Goal: Information Seeking & Learning: Learn about a topic

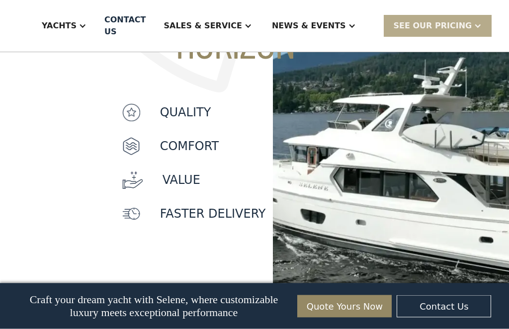
scroll to position [1084, 0]
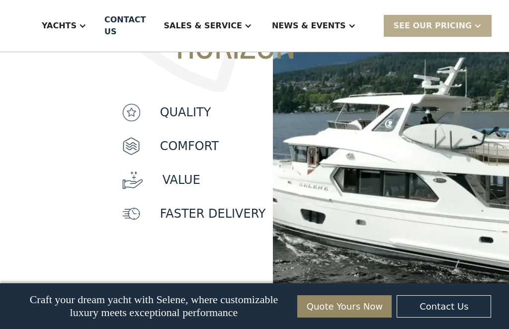
click at [242, 27] on div "Sales & Service" at bounding box center [203, 26] width 78 height 12
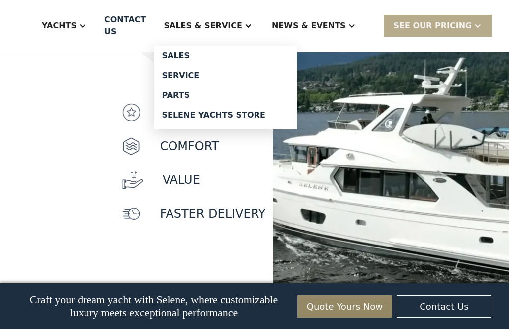
click at [470, 21] on div "SEE Our Pricing" at bounding box center [438, 25] width 108 height 21
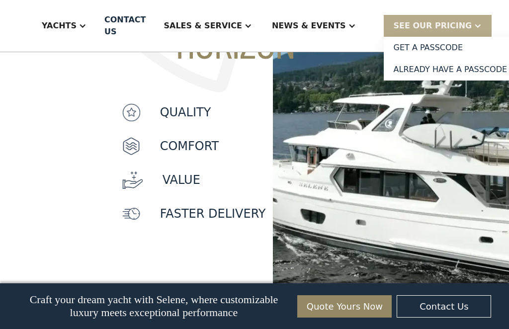
click at [474, 26] on div at bounding box center [478, 26] width 8 height 8
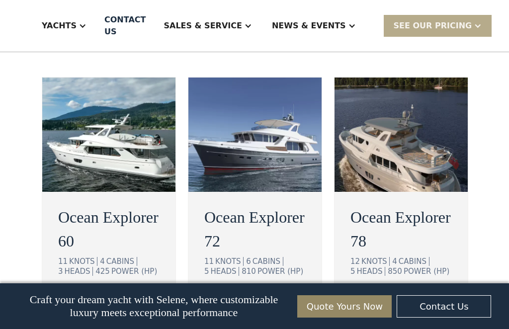
scroll to position [1955, 0]
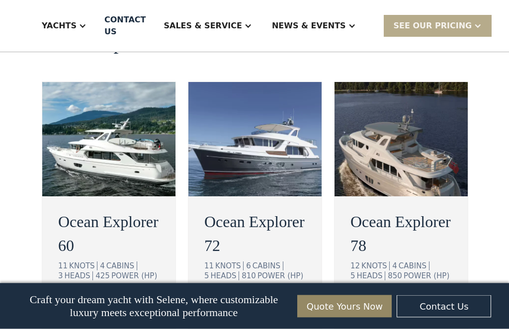
click at [134, 305] on img at bounding box center [138, 307] width 8 height 4
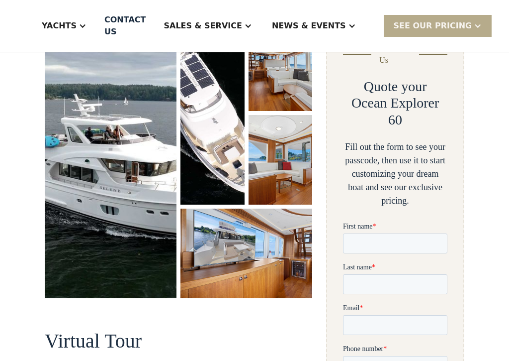
scroll to position [75, 0]
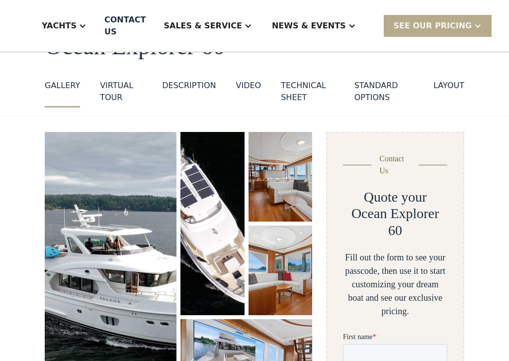
click at [113, 92] on div "VIRTUAL TOUR" at bounding box center [121, 92] width 42 height 24
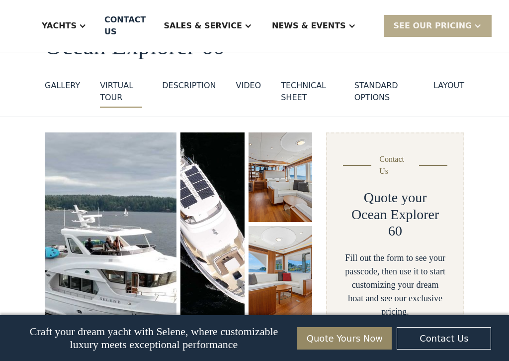
scroll to position [483, 0]
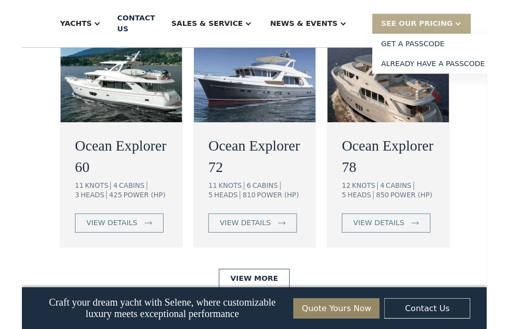
scroll to position [1984, 0]
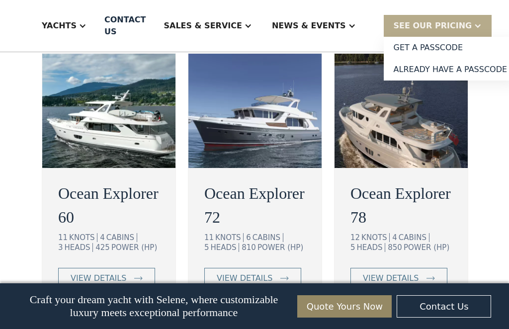
click at [124, 85] on img at bounding box center [108, 111] width 133 height 114
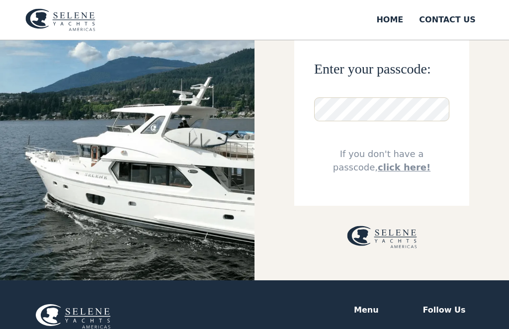
click at [70, 186] on img at bounding box center [127, 116] width 255 height 329
click at [74, 186] on img at bounding box center [127, 115] width 255 height 329
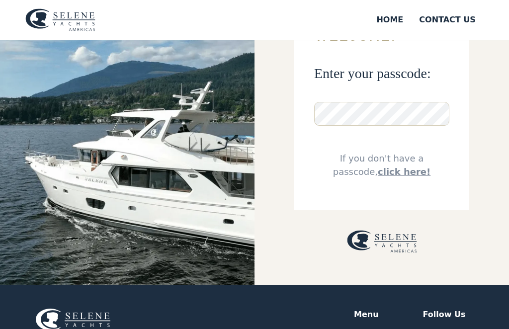
scroll to position [82, 0]
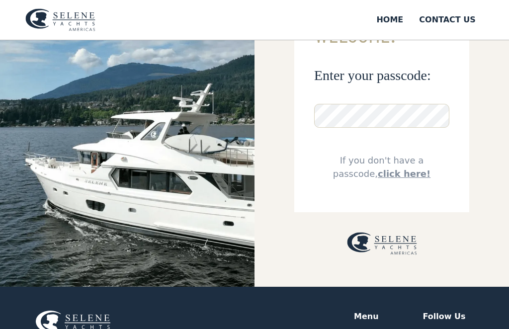
click at [388, 175] on link "click here!" at bounding box center [404, 174] width 53 height 10
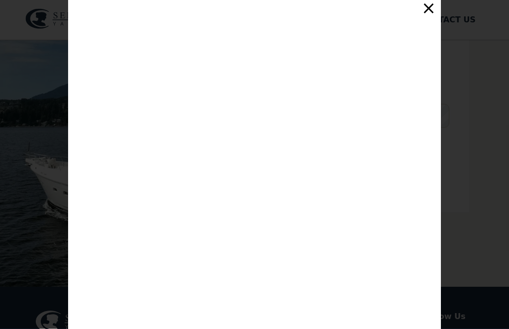
scroll to position [83, 0]
click at [54, 174] on div "Customize Your Selene Yacht & Access Personalized Pricing Complete the form to …" at bounding box center [254, 164] width 509 height 329
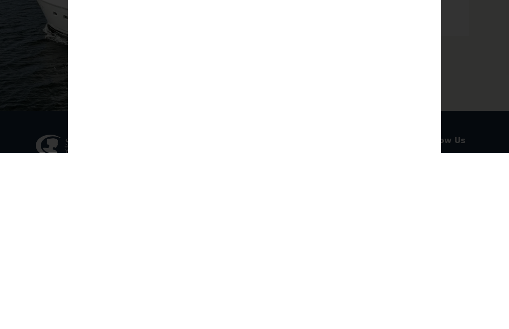
scroll to position [259, 0]
